Goal: Task Accomplishment & Management: Use online tool/utility

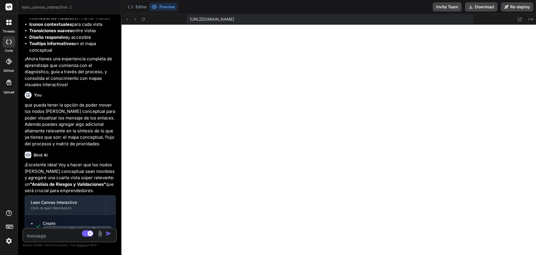
scroll to position [3595, 0]
type textarea "🎯 <strong>Tip:</strong> Usa estos esquemas visuales para entender mejor las rel…"
type textarea "x"
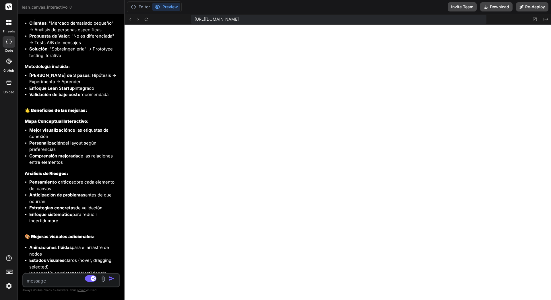
scroll to position [7448, 0]
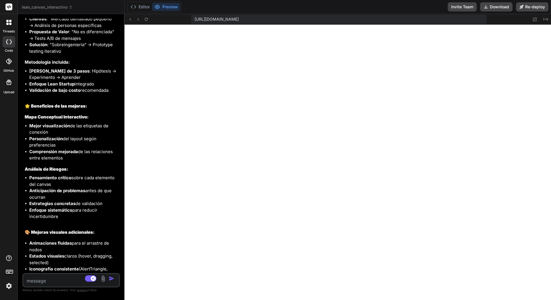
type textarea "}"
type textarea "x"
type textarea "🎯 <strong>Tip:</strong> Usa estos esquemas visuales para entender mejor las rel…"
type textarea "x"
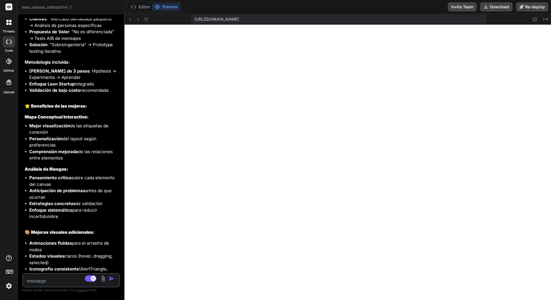
type textarea "</div> ); }"
type textarea "x"
type textarea "</p> </div> </motion.div> </div> ); }"
type textarea "x"
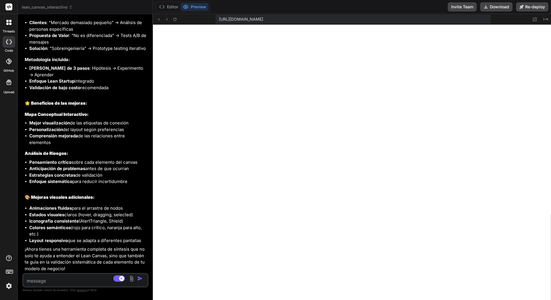
type textarea "[PERSON_NAME], planificar tu estrategia de desarrollo y validar tus hipótesis d…"
type textarea "x"
type textarea "🎯 <strong>Tip:</strong> Usa estos esquemas visuales para entender mejor las rel…"
type textarea "x"
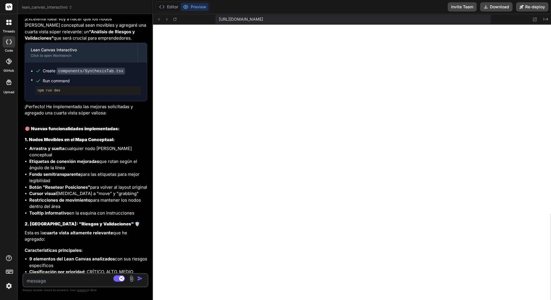
type textarea "x"
type textarea "}"
type textarea "x"
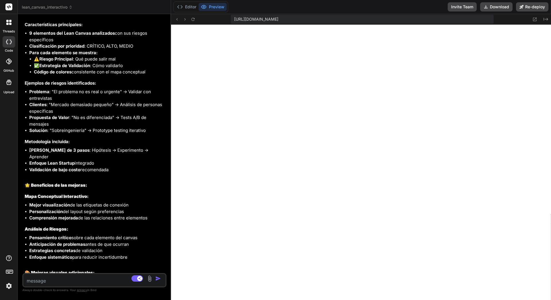
type textarea "</div> ); }"
type textarea "x"
type textarea "🎯 <strong>Tip:</strong> Usa estos esquemas visuales para entender mejor las rel…"
type textarea "x"
type textarea "}"
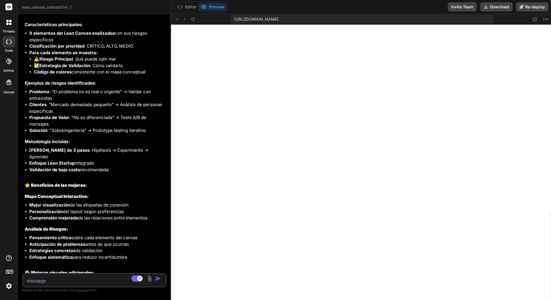
type textarea "x"
type textarea "); }"
type textarea "x"
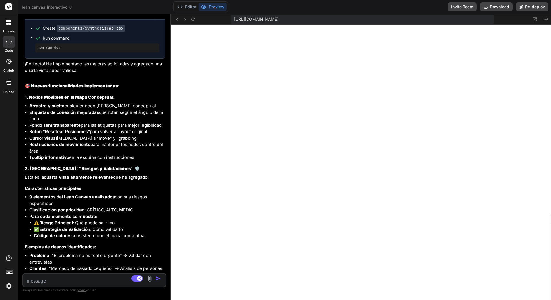
type textarea "</div> ); }"
type textarea "x"
type textarea "</motion.div> </div> ); }"
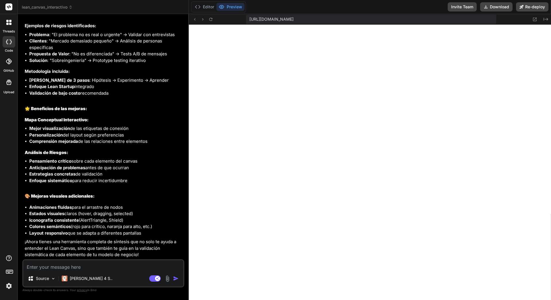
type textarea "x"
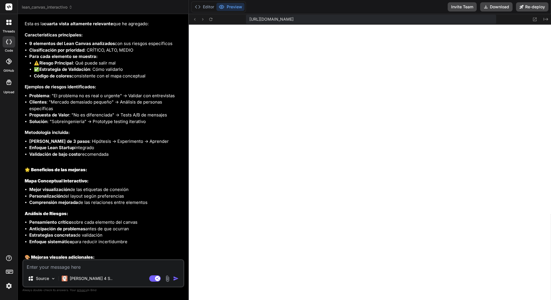
type textarea "negocio. </p> </div> </motion.div> </div> ); }"
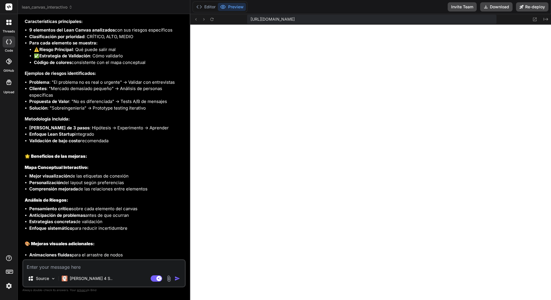
type textarea "x"
type textarea "</div> ); }"
type textarea "x"
type textarea "); }"
type textarea "x"
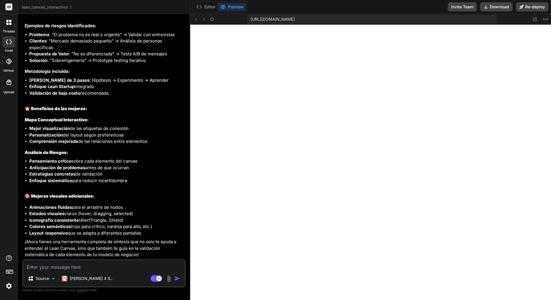
type textarea "🎯 <strong>Tip:</strong> Usa estos esquemas visuales para entender mejor las rel…"
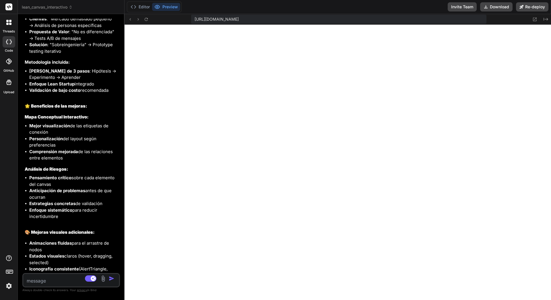
drag, startPoint x: 124, startPoint y: 207, endPoint x: 7, endPoint y: 175, distance: 121.9
click at [7, 175] on div "threads code GitHub Upload lean_canvas_interactivo Created with Pixso. Bind AI …" at bounding box center [275, 150] width 551 height 300
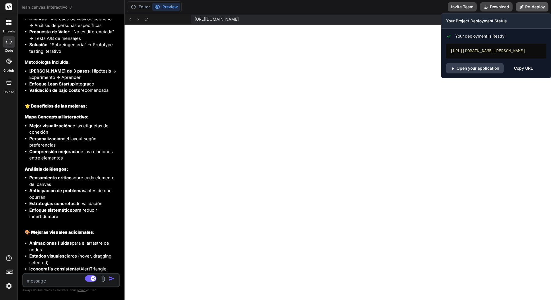
click at [522, 9] on button "Re-deploy" at bounding box center [532, 6] width 32 height 9
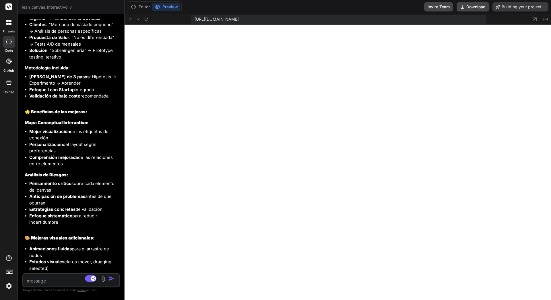
scroll to position [7413, 0]
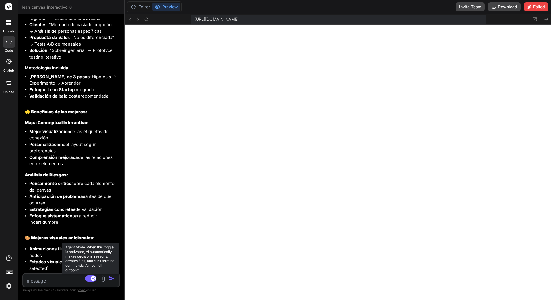
click at [89, 255] on rect at bounding box center [90, 279] width 11 height 6
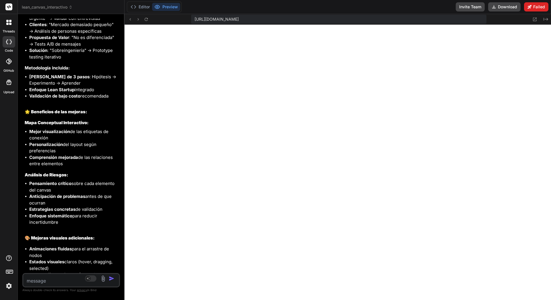
click at [529, 9] on icon at bounding box center [530, 7] width 4 height 4
click at [510, 9] on button "Download" at bounding box center [504, 6] width 32 height 9
type textarea "x"
click at [414, 18] on div "[URL][DOMAIN_NAME]" at bounding box center [338, 19] width 295 height 9
click at [437, 18] on div "[URL][DOMAIN_NAME]" at bounding box center [338, 19] width 295 height 9
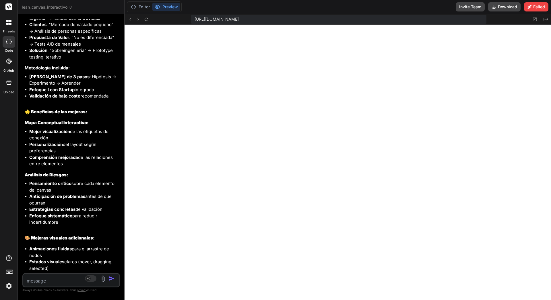
type textarea "}"
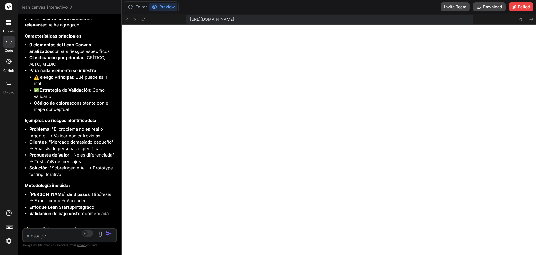
scroll to position [3595, 0]
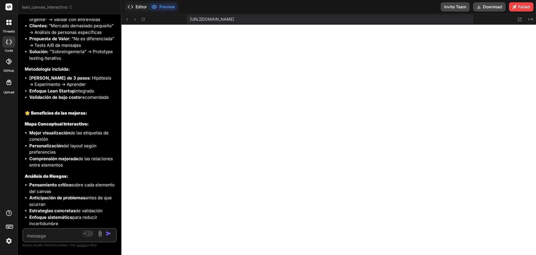
click at [140, 9] on button "Editor" at bounding box center [137, 7] width 24 height 8
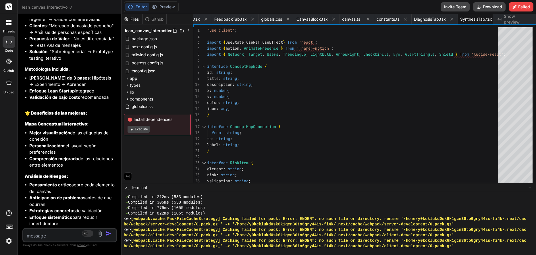
click at [138, 131] on button "Execute" at bounding box center [138, 129] width 22 height 7
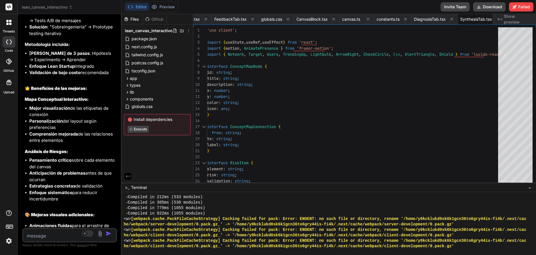
scroll to position [7575, 0]
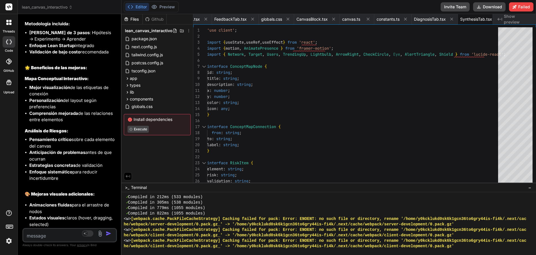
type textarea "x"
click at [62, 237] on textarea at bounding box center [61, 234] width 77 height 10
paste textarea "Lo ipsumdo si “ametc://adi.elitse.doe/tem/incidid?utl=ET-08443587308&do=magn_al…"
type textarea "Lo ipsumdo si “ametc://adi.elitse.doe/tem/incidid?utl=ET-08443587308&do=magn_al…"
type textarea "x"
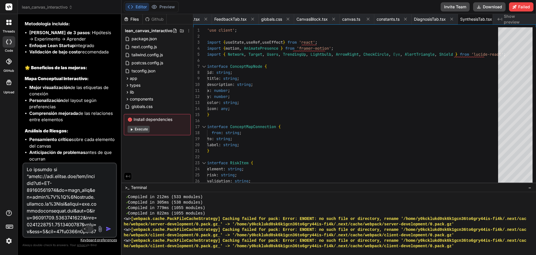
scroll to position [0, 0]
type textarea "Lo ipsumdo si “ametc://adi.elitse.doe/tem/incidid?utl=ET-08443587308&do=magn_al…"
click at [106, 231] on img "button" at bounding box center [109, 229] width 6 height 6
type textarea "</motion.div> </div> ); }"
type textarea "x"
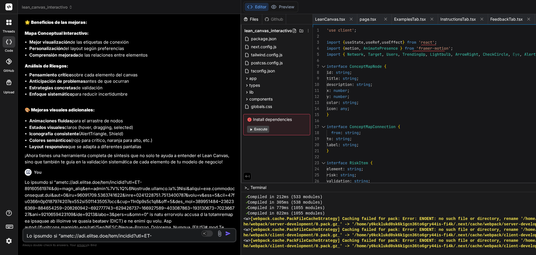
scroll to position [5341, 0]
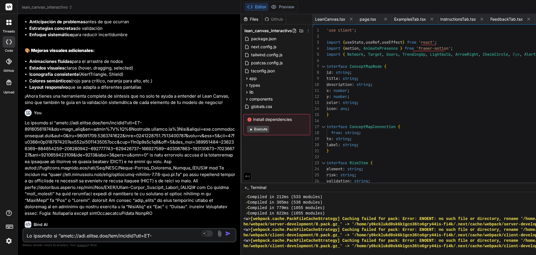
type textarea "} }"
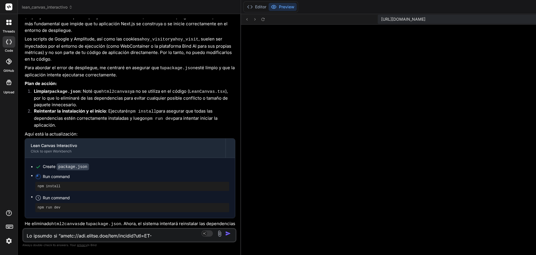
scroll to position [5632, 0]
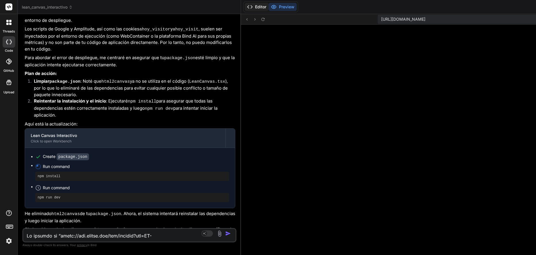
click at [253, 8] on button "Editor" at bounding box center [257, 7] width 24 height 8
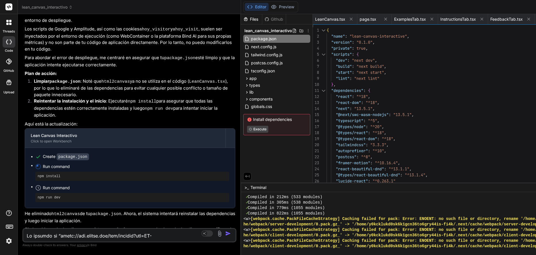
click at [273, 17] on div "Github" at bounding box center [274, 19] width 24 height 6
click at [281, 9] on button "Preview" at bounding box center [282, 7] width 28 height 8
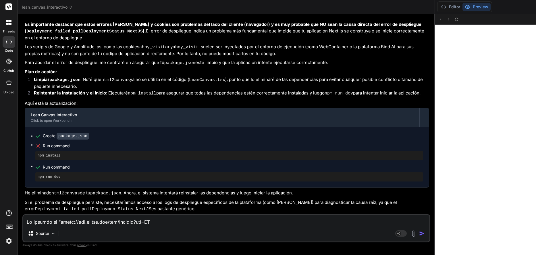
scroll to position [5147, 0]
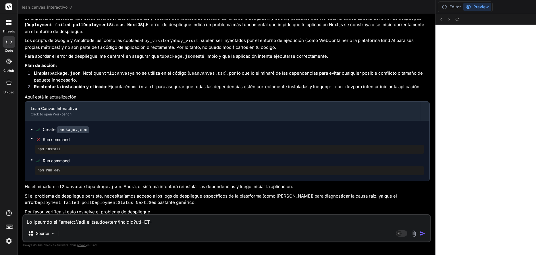
drag, startPoint x: 240, startPoint y: 44, endPoint x: 200, endPoint y: 43, distance: 39.3
click at [200, 43] on div "Bind AI Web Search Created with Pixso. Code Generator You quiero crear una acti…" at bounding box center [226, 134] width 417 height 241
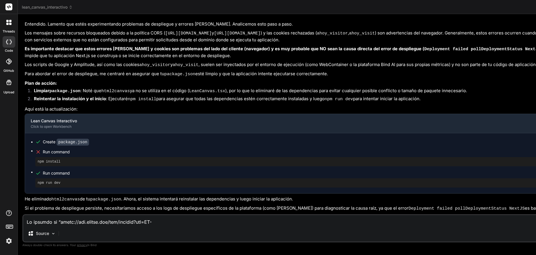
drag, startPoint x: 433, startPoint y: 74, endPoint x: 337, endPoint y: 74, distance: 96.2
click at [337, 74] on div "Bind AI Web Search Created with Pixso. Code Generator You quiero crear una acti…" at bounding box center [352, 134] width 669 height 241
click at [49, 8] on span "lean_canvas_interactivo" at bounding box center [47, 7] width 51 height 6
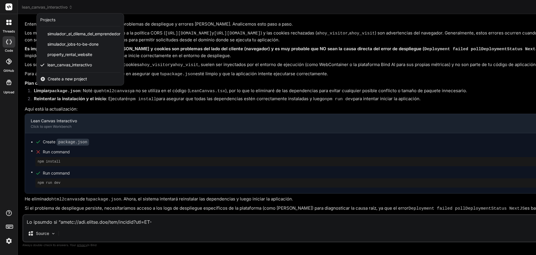
click at [166, 38] on div at bounding box center [268, 127] width 536 height 255
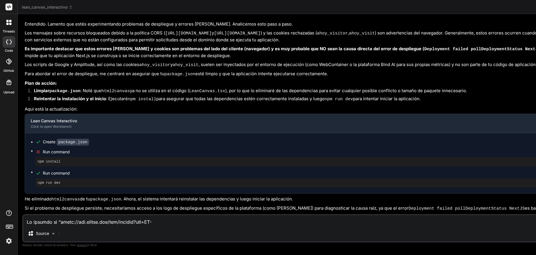
click at [12, 44] on div at bounding box center [9, 41] width 13 height 11
click at [8, 62] on icon at bounding box center [9, 62] width 6 height 6
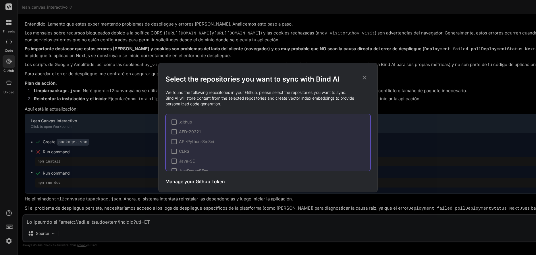
click at [206, 182] on h3 "Manage your Github Token" at bounding box center [194, 181] width 59 height 7
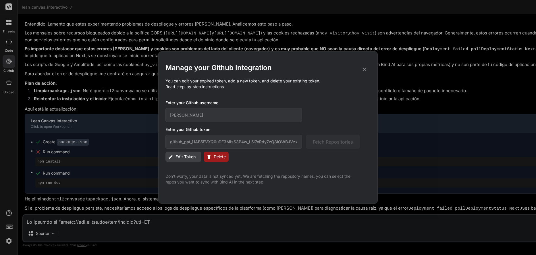
click at [214, 161] on button "Delete" at bounding box center [216, 157] width 25 height 10
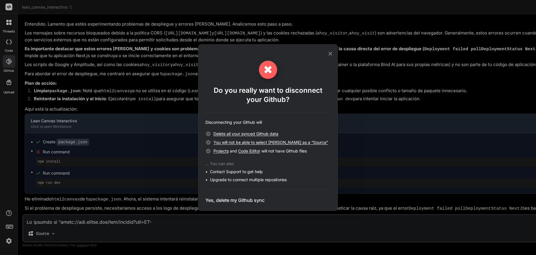
click at [237, 202] on h3 "Yes, delete my Github sync" at bounding box center [234, 200] width 59 height 7
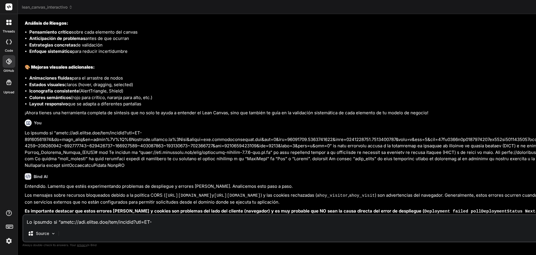
scroll to position [4873, 0]
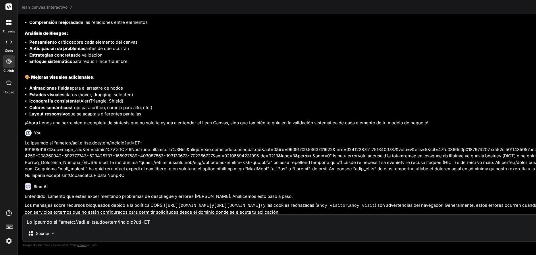
type textarea "x"
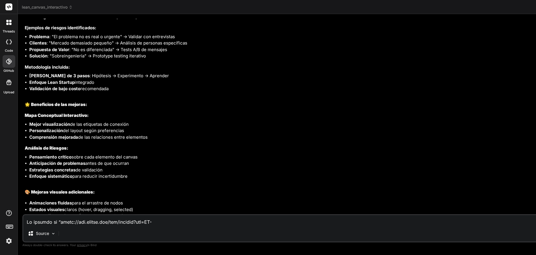
click at [436, 79] on li "Enfoque Lean Startup integrado" at bounding box center [355, 82] width 652 height 7
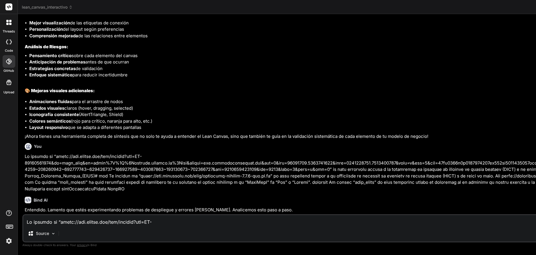
scroll to position [4873, 0]
